Goal: Check status: Check status

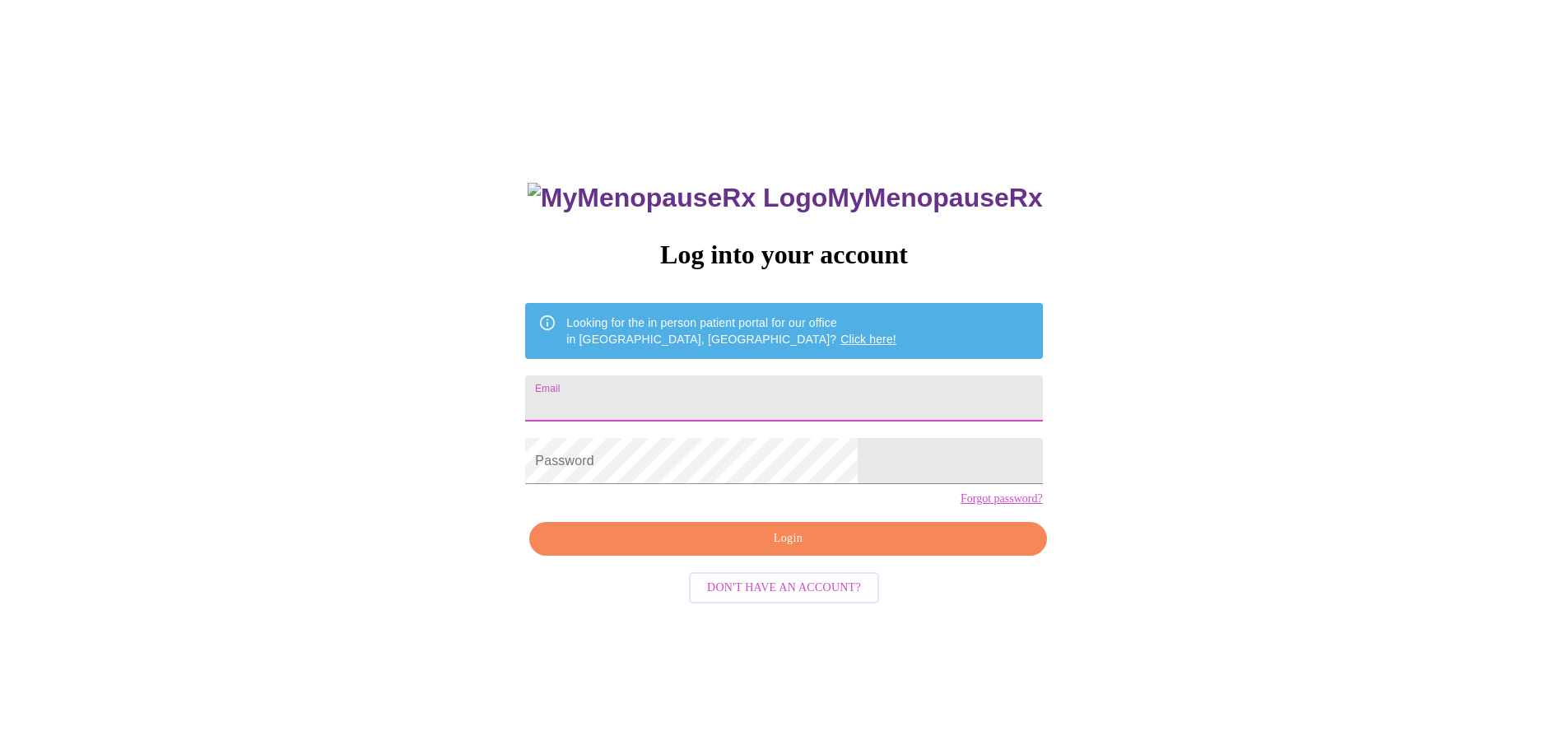
click at [748, 387] on input "Email" at bounding box center [784, 398] width 517 height 46
type input "[EMAIL_ADDRESS][DOMAIN_NAME]"
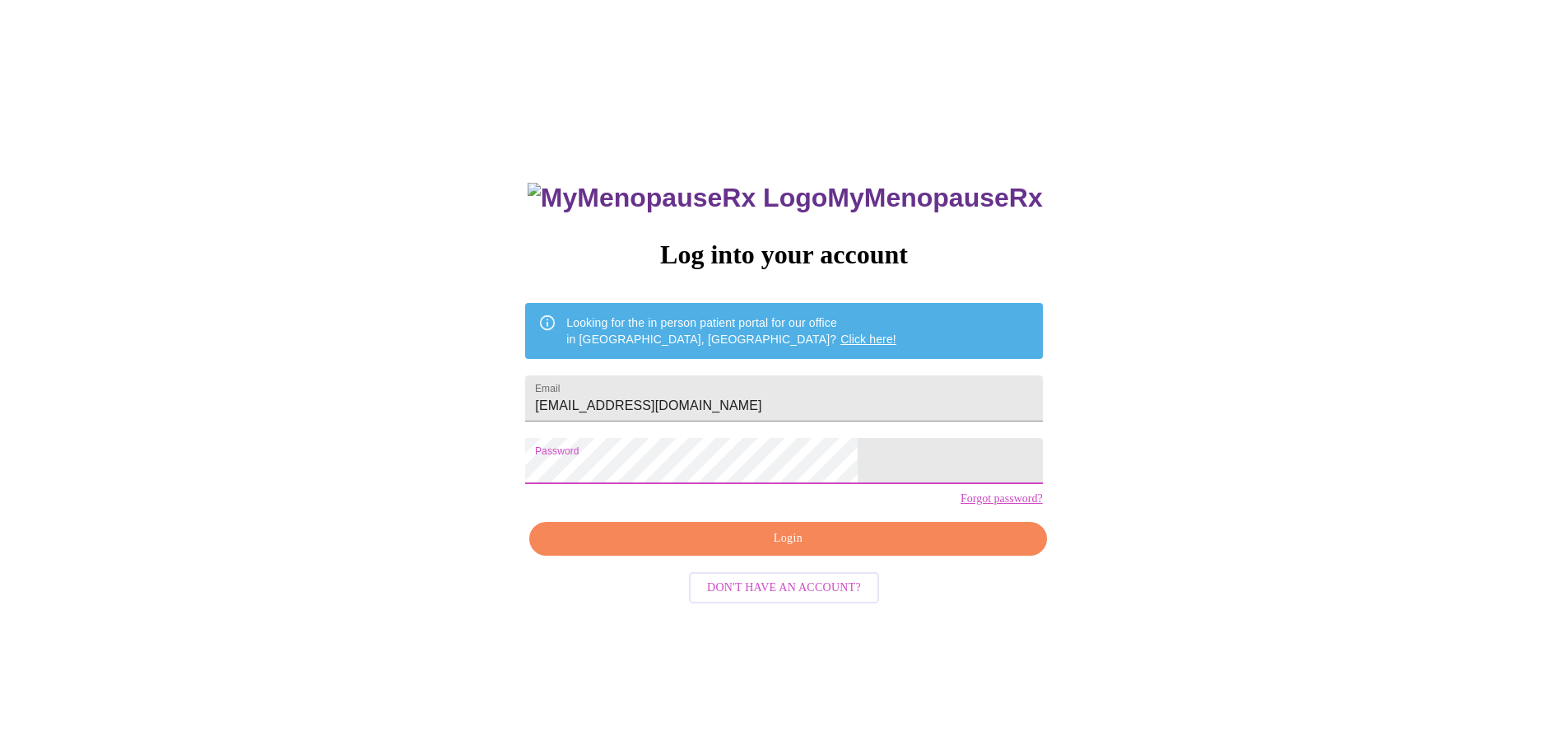
click at [749, 555] on button "Login" at bounding box center [788, 539] width 517 height 34
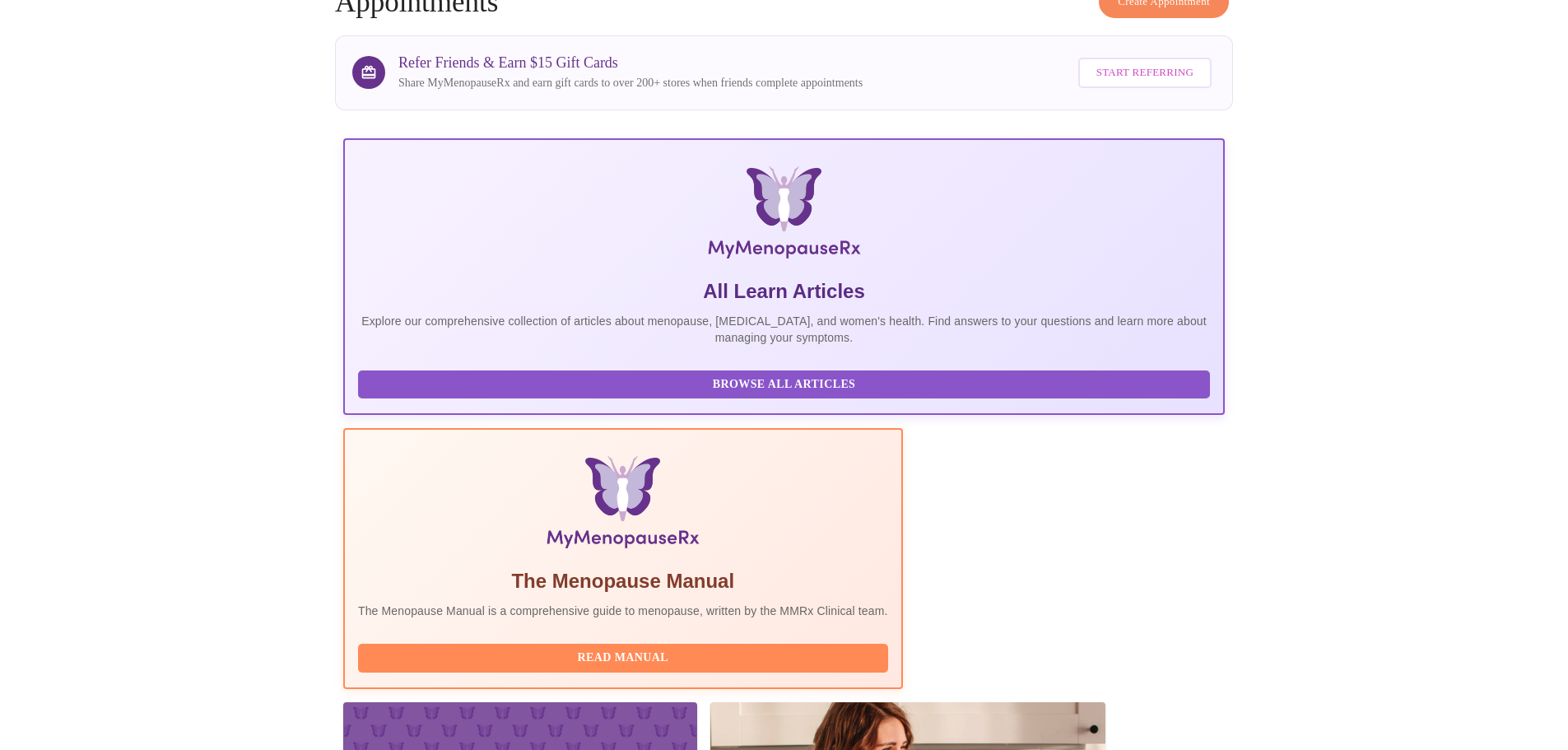
scroll to position [247, 0]
